Goal: Answer question/provide support

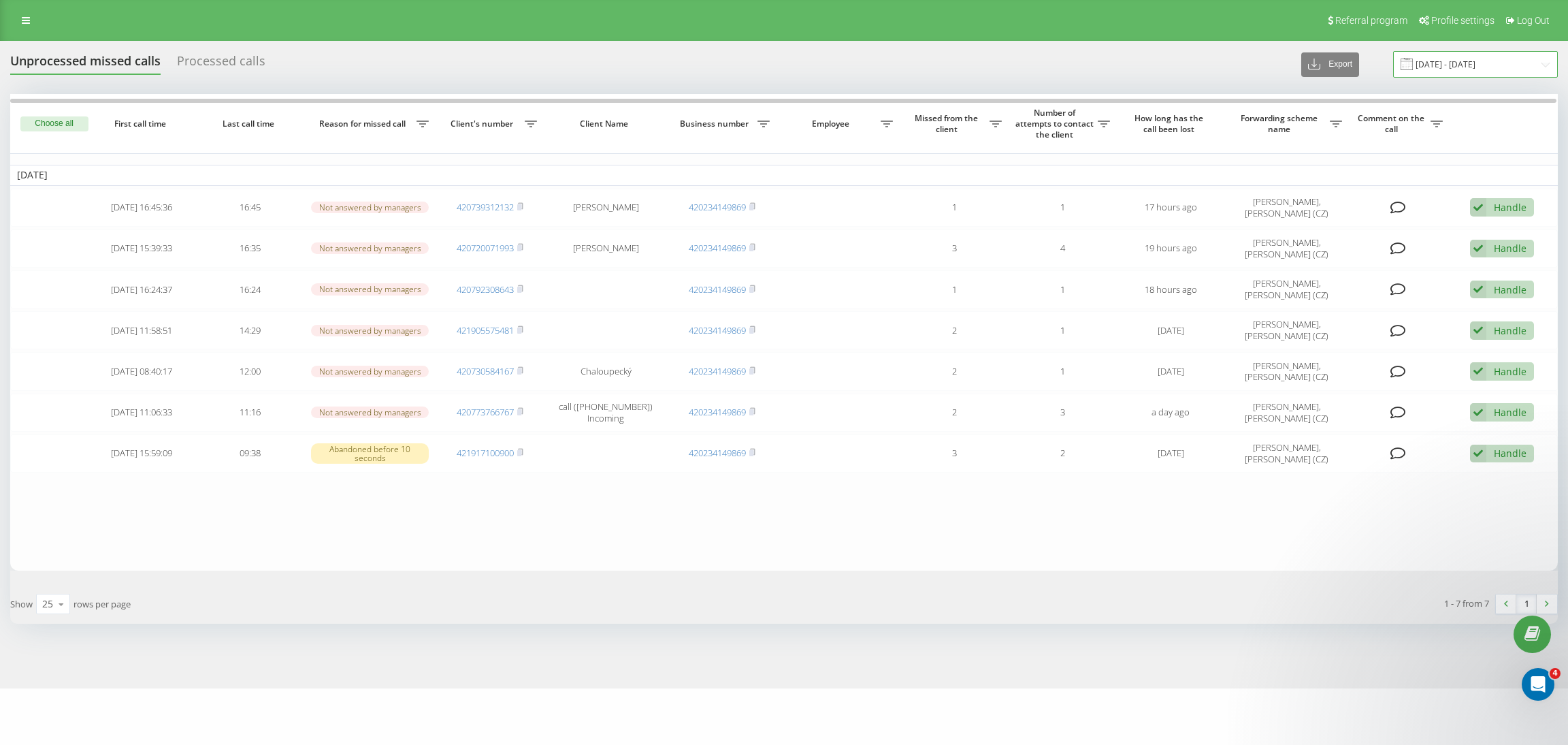
click at [1458, 59] on input "[DATE] - [DATE]" at bounding box center [1476, 64] width 165 height 26
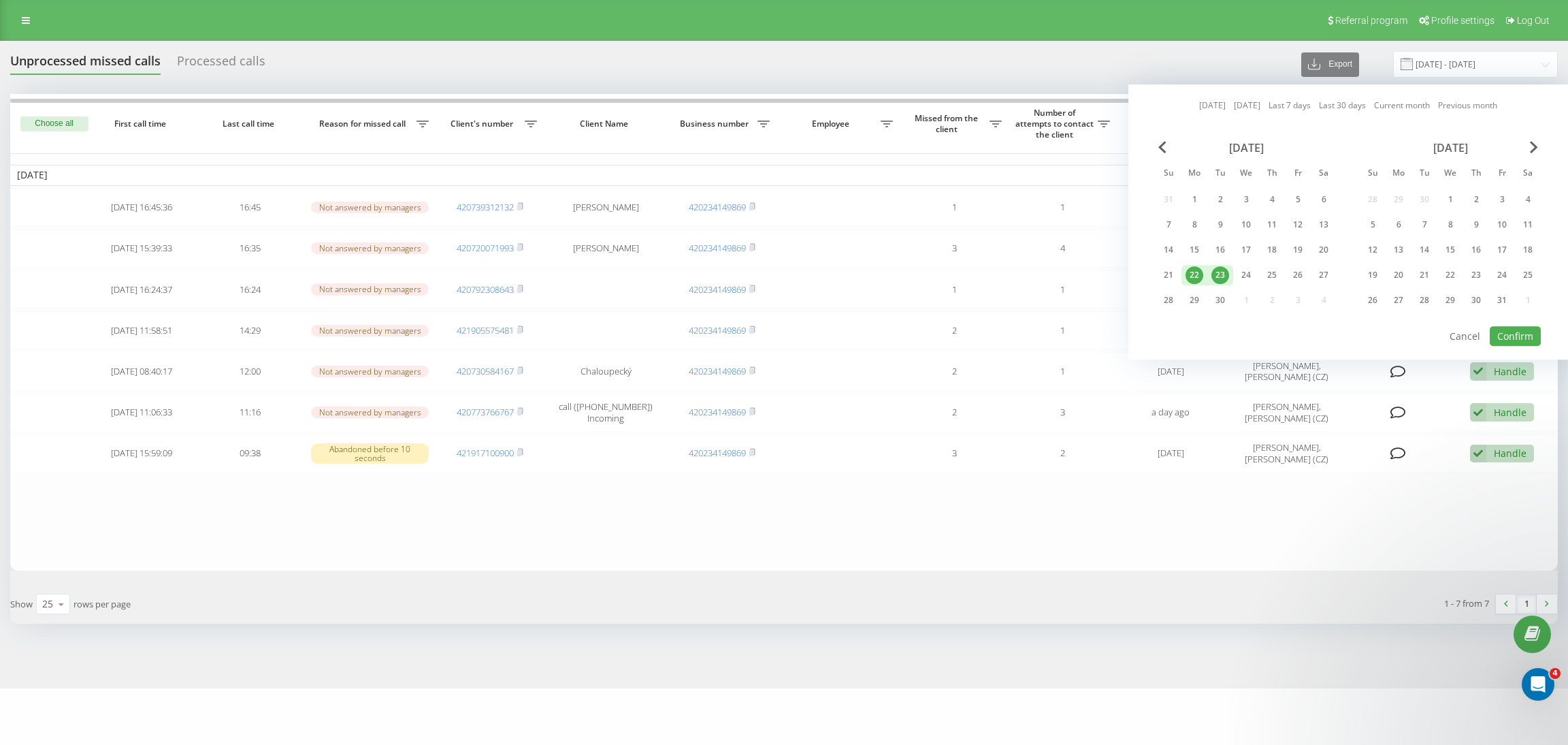
click at [1193, 275] on div "22" at bounding box center [1194, 275] width 17 height 17
click at [1215, 271] on div "23" at bounding box center [1220, 275] width 17 height 17
click at [1514, 334] on button "Confirm" at bounding box center [1516, 336] width 51 height 20
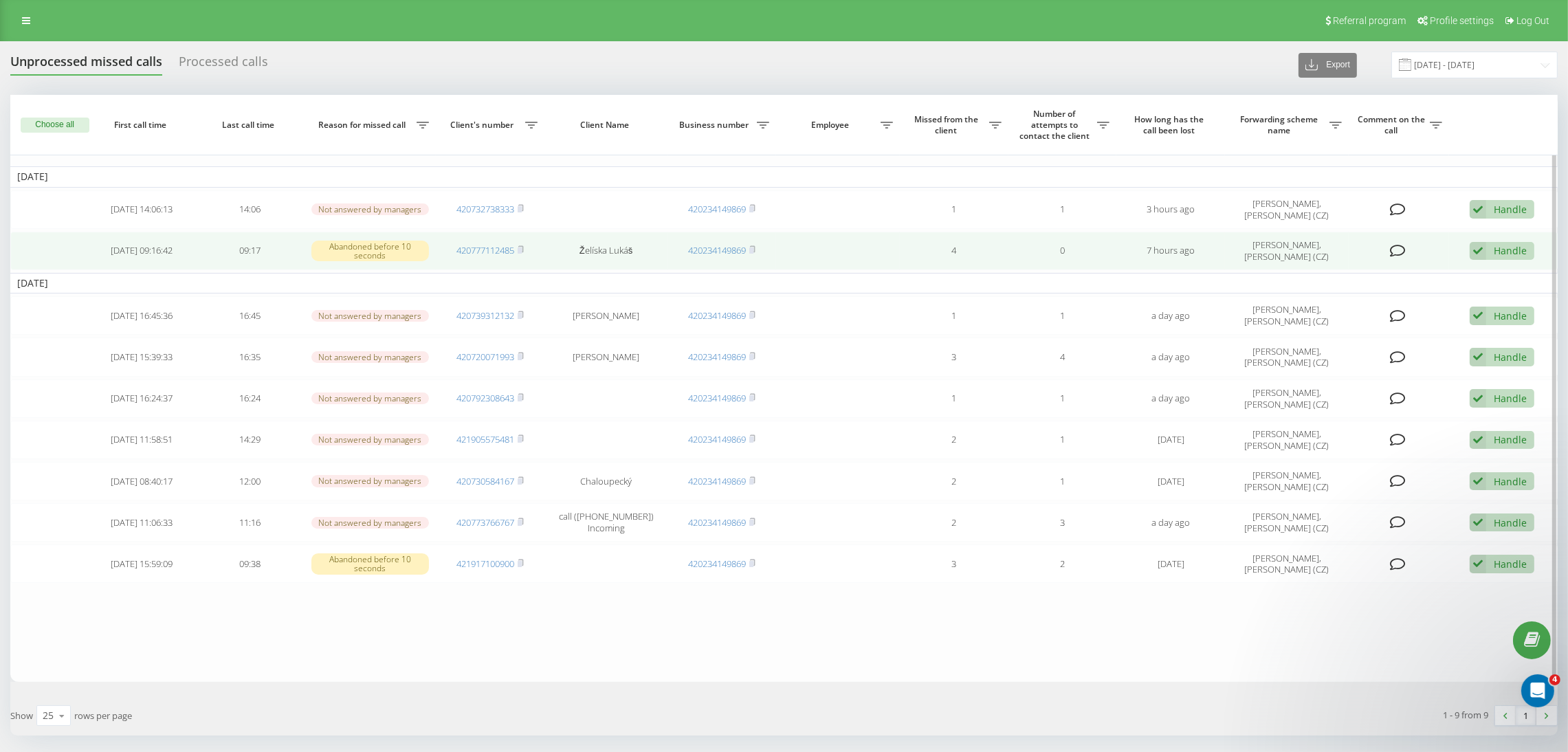
click at [1399, 251] on icon at bounding box center [1397, 251] width 16 height 14
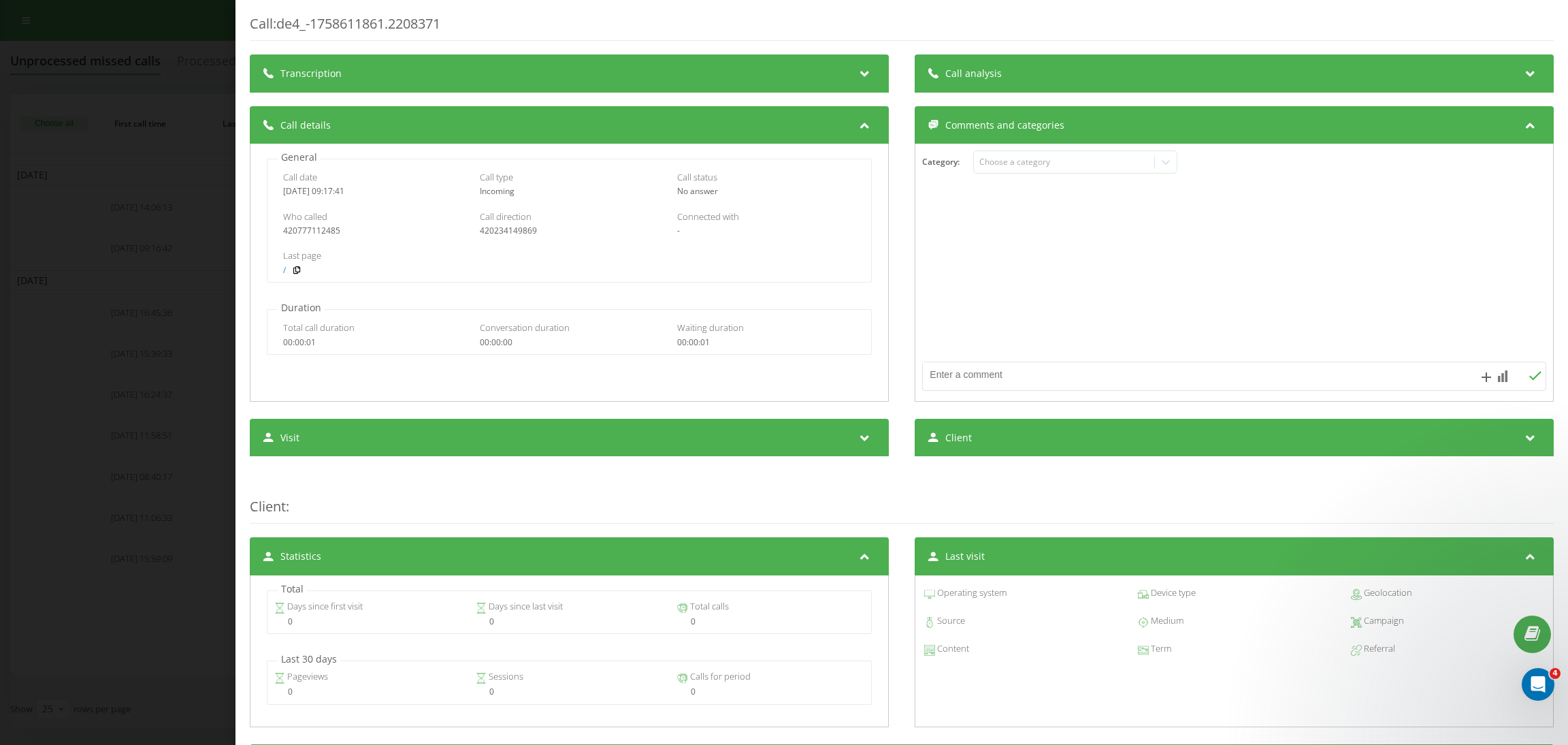
click at [1004, 382] on textarea at bounding box center [1172, 374] width 498 height 24
paste textarea "Client opened a new convo after calling [URL][DOMAIN_NAME]"
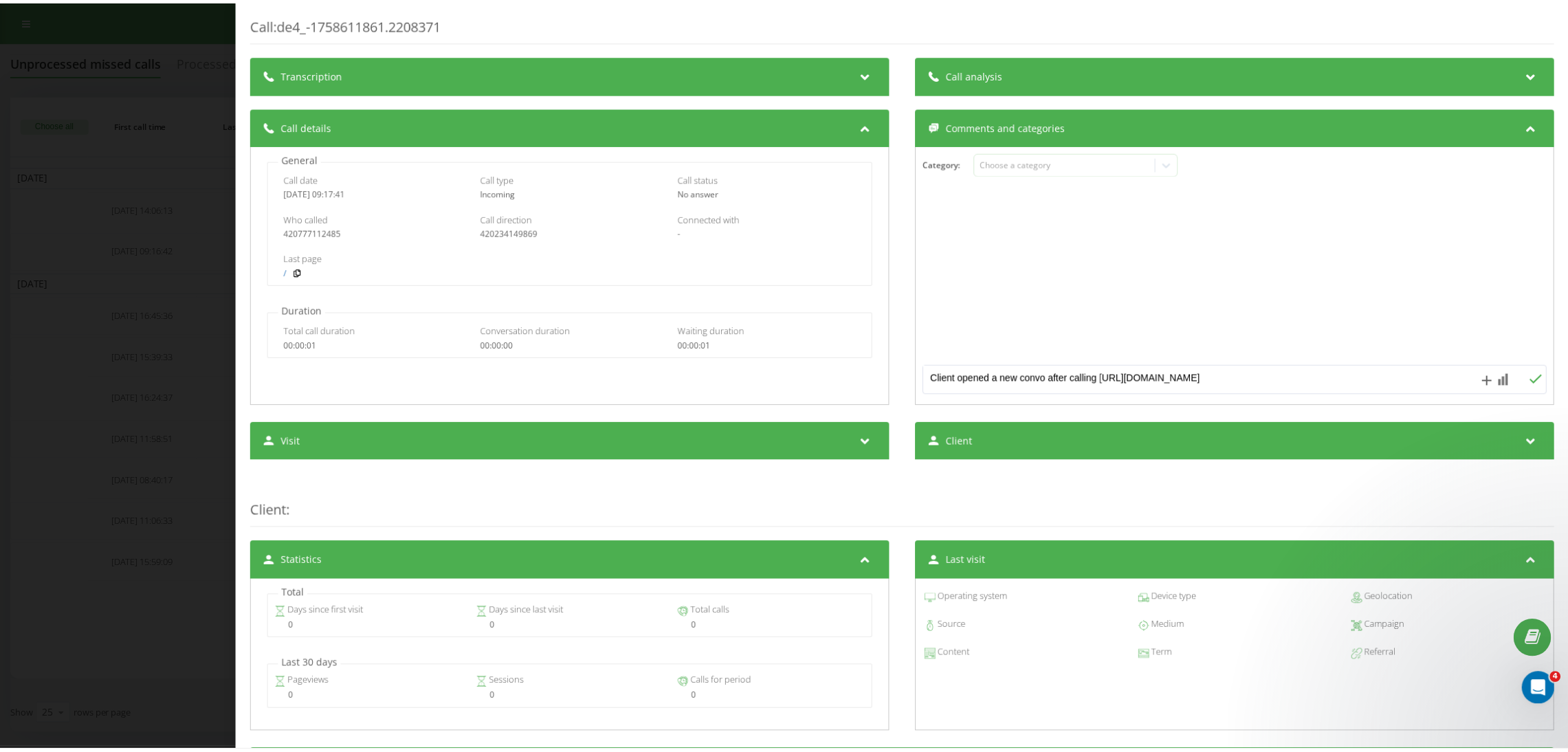
scroll to position [4, 0]
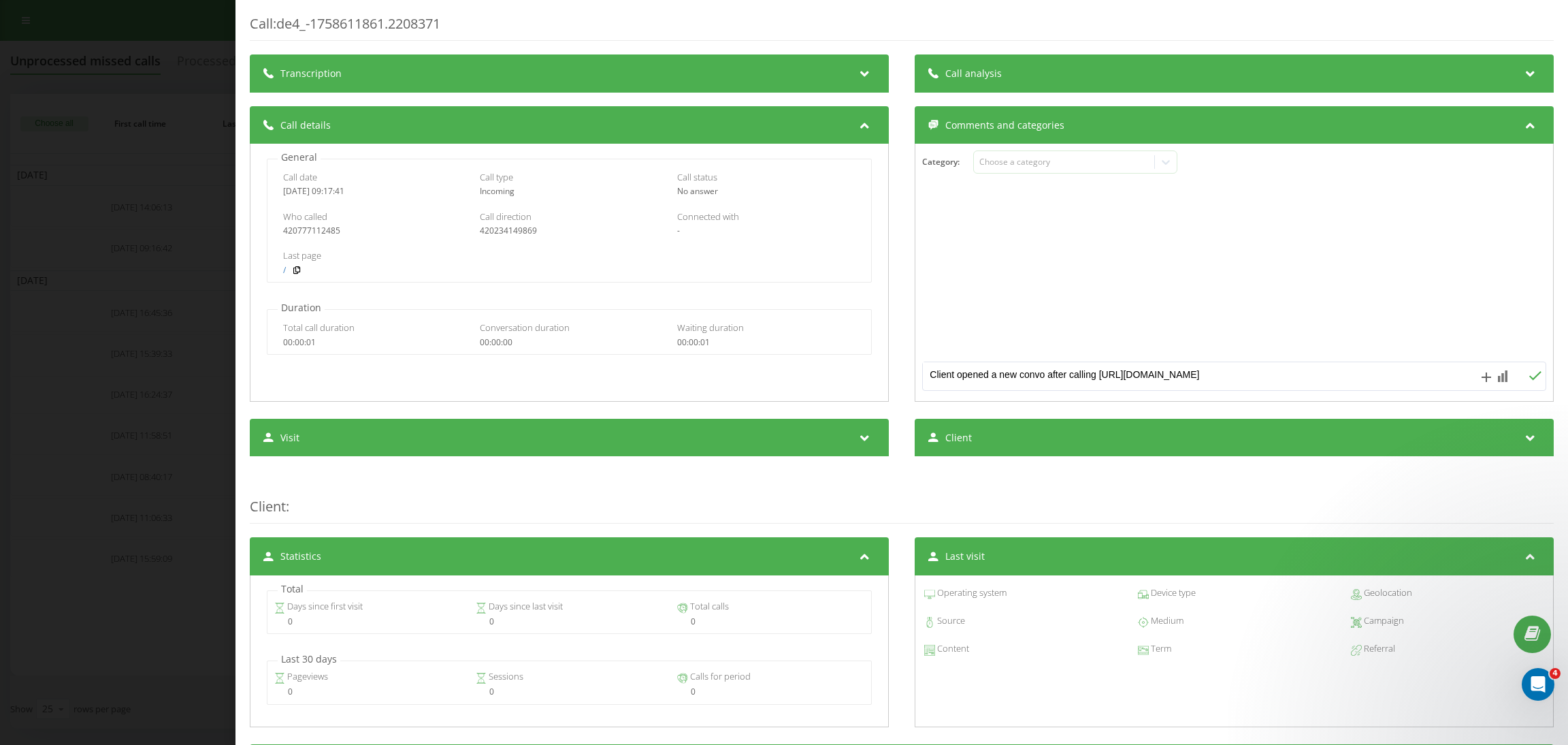
type textarea "Client opened a new convo after calling [URL][DOMAIN_NAME]"
click at [1529, 380] on icon at bounding box center [1535, 376] width 12 height 9
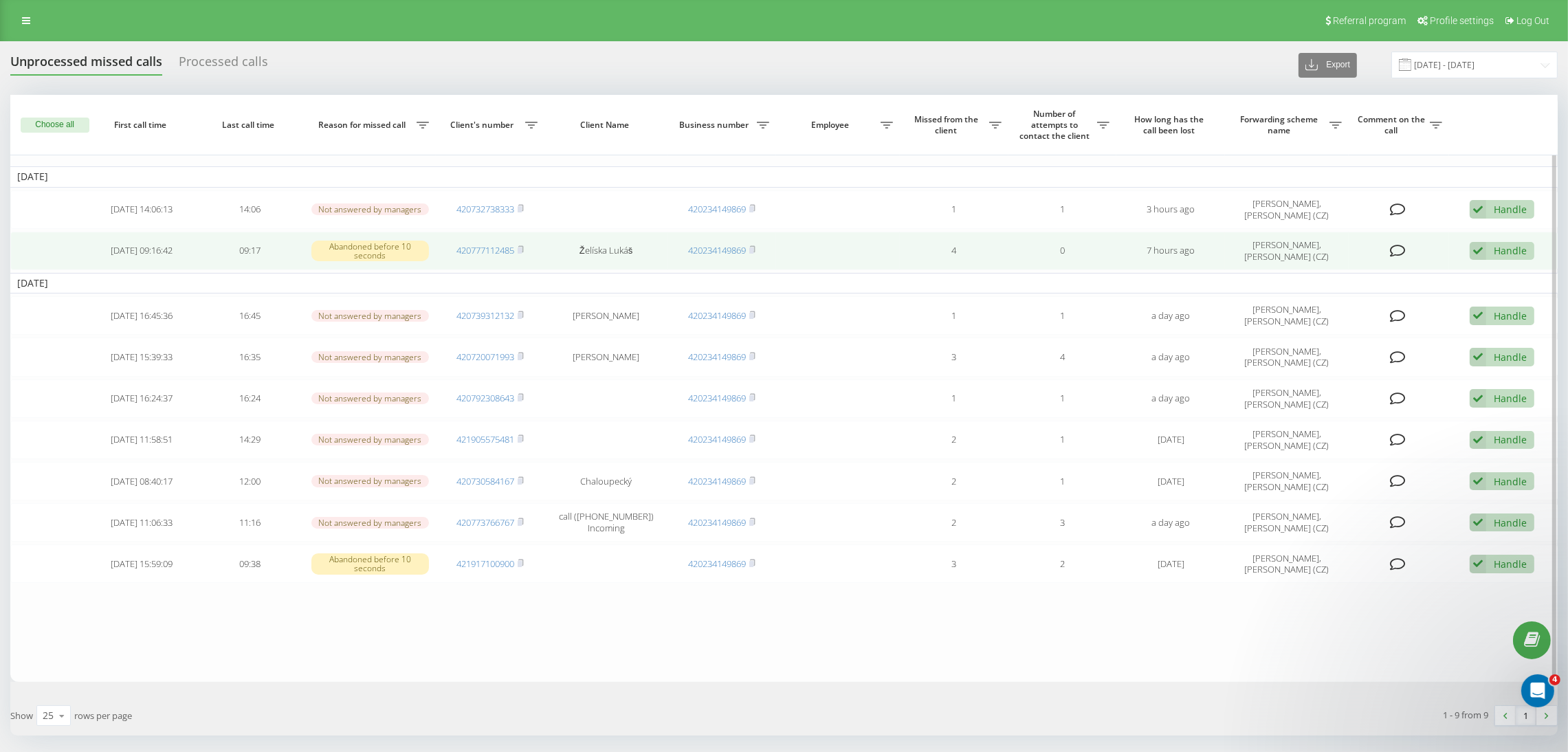
click at [1479, 251] on icon at bounding box center [1478, 251] width 17 height 18
click at [1412, 293] on span "Contacted the client using another channel" at bounding box center [1419, 297] width 200 height 13
